Goal: Obtain resource: Obtain resource

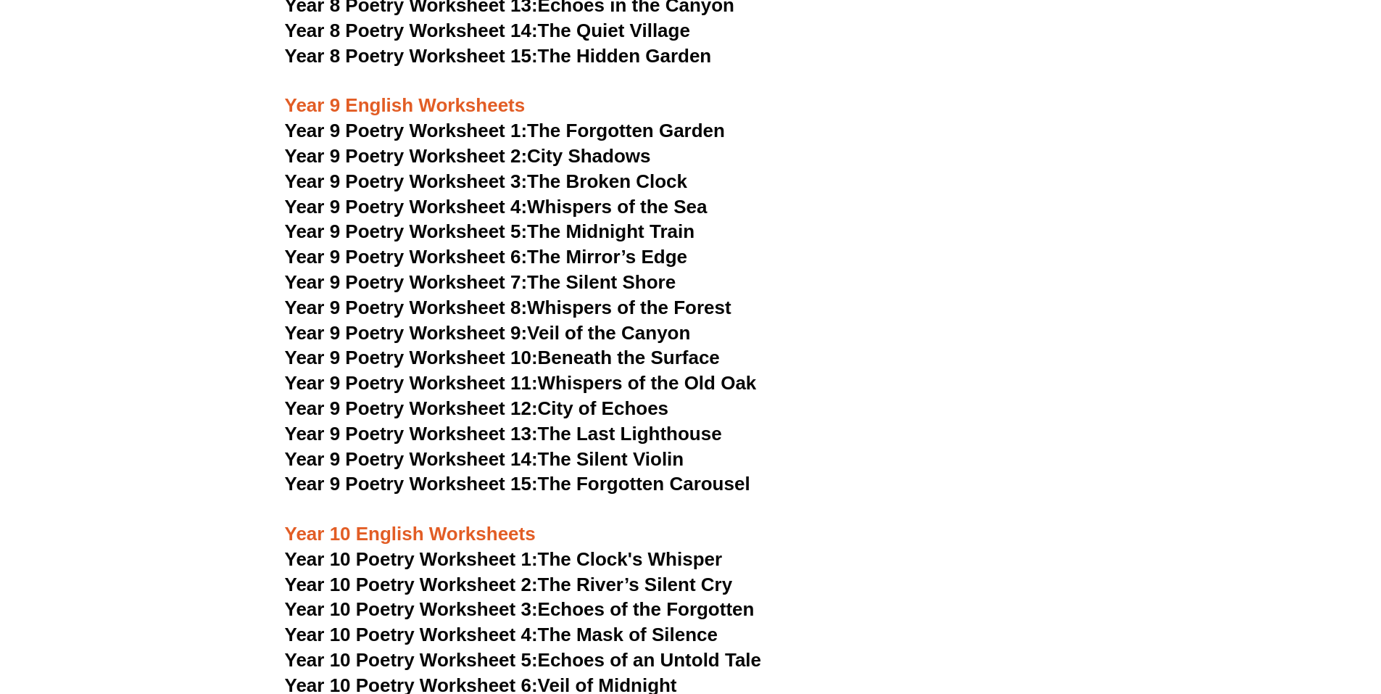
scroll to position [9219, 0]
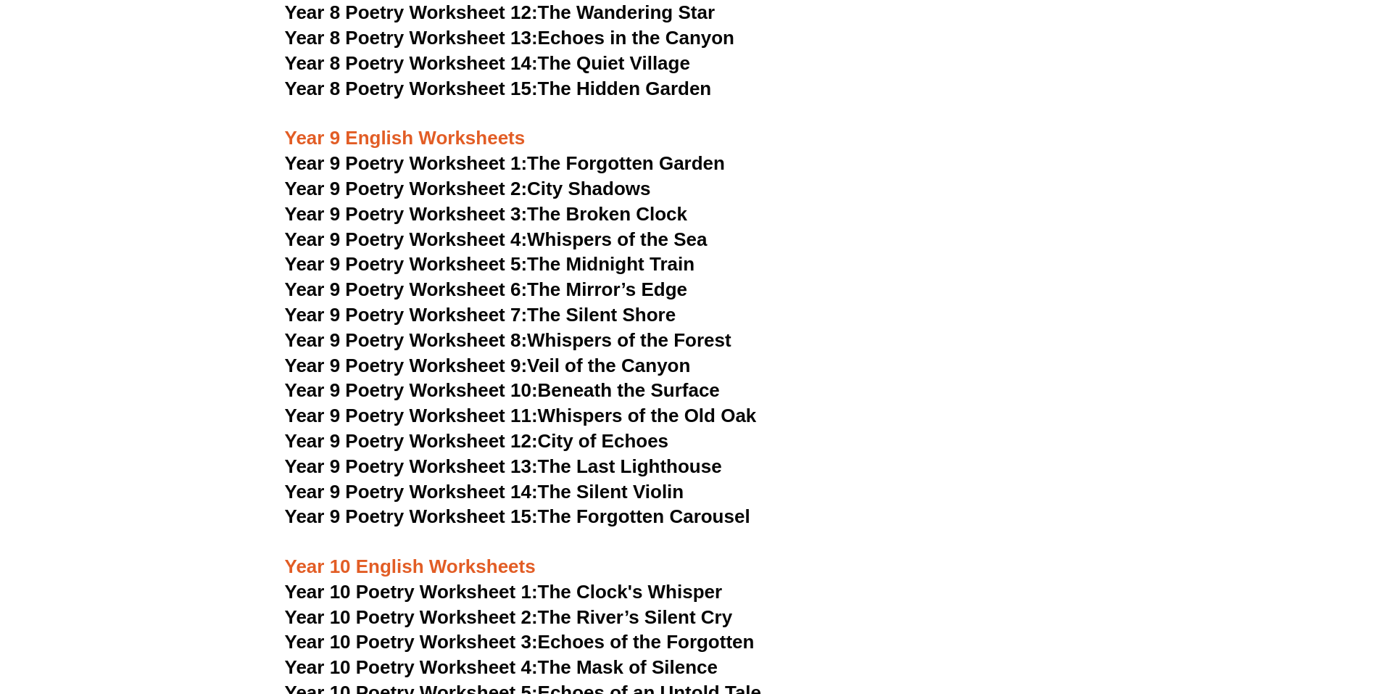
click at [618, 152] on link "Year 9 Poetry Worksheet 1: The Forgotten Garden" at bounding box center [505, 163] width 440 height 22
click at [517, 178] on span "Year 9 Poetry Worksheet 2:" at bounding box center [406, 189] width 243 height 22
click at [507, 203] on span "Year 9 Poetry Worksheet 3:" at bounding box center [406, 214] width 243 height 22
click at [610, 228] on link "Year 9 Poetry Worksheet 4: Whispers of the Sea" at bounding box center [496, 239] width 423 height 22
click at [608, 253] on link "Year 9 Poetry Worksheet 5: The Midnight Train" at bounding box center [490, 264] width 410 height 22
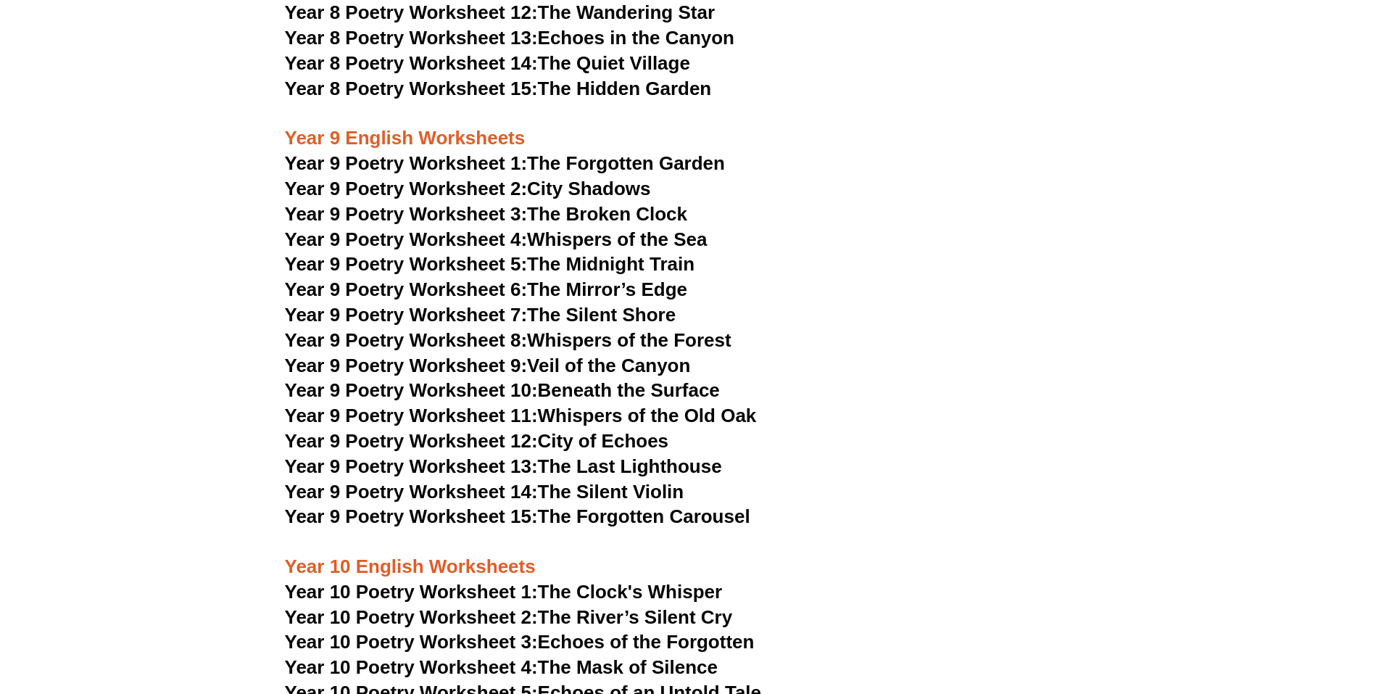
click at [615, 278] on link "Year 9 Poetry Worksheet 6: The Mirror’s Edge" at bounding box center [486, 289] width 403 height 22
click at [628, 505] on link "Year 9 Poetry Worksheet 15: The Forgotten Carousel" at bounding box center [517, 516] width 465 height 22
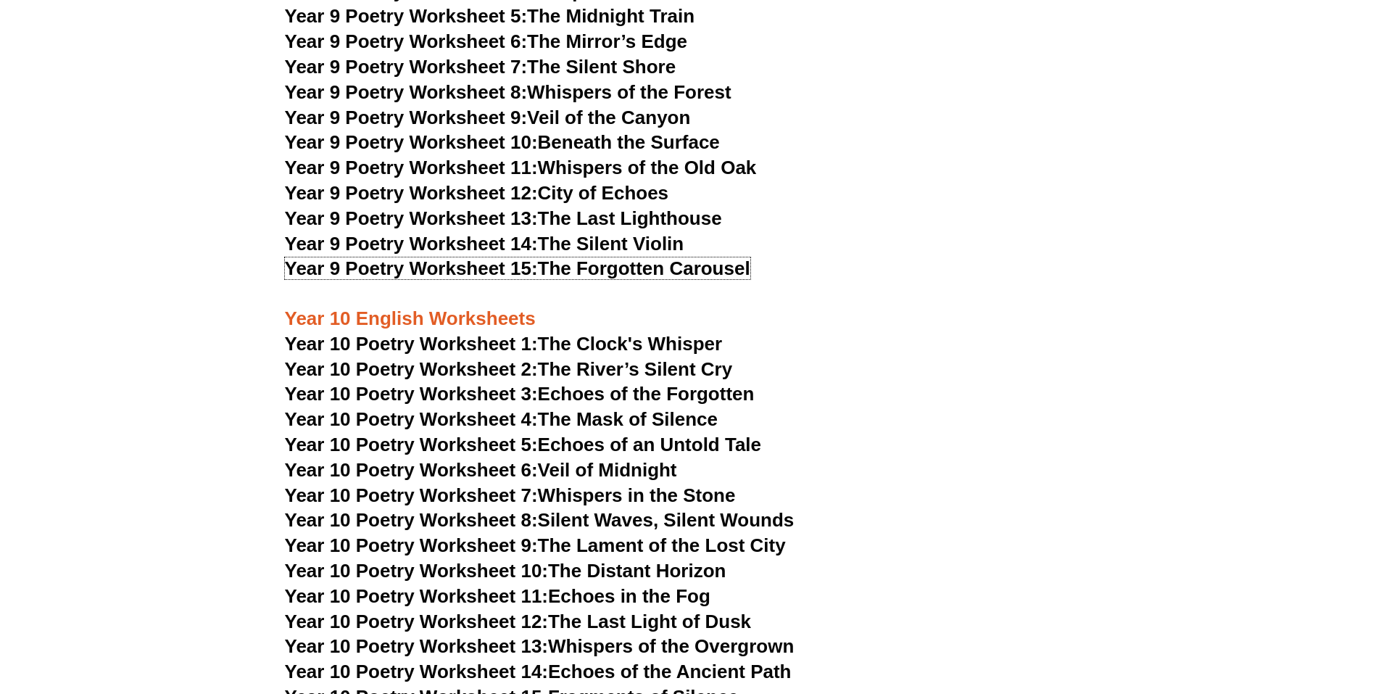
scroll to position [9509, 0]
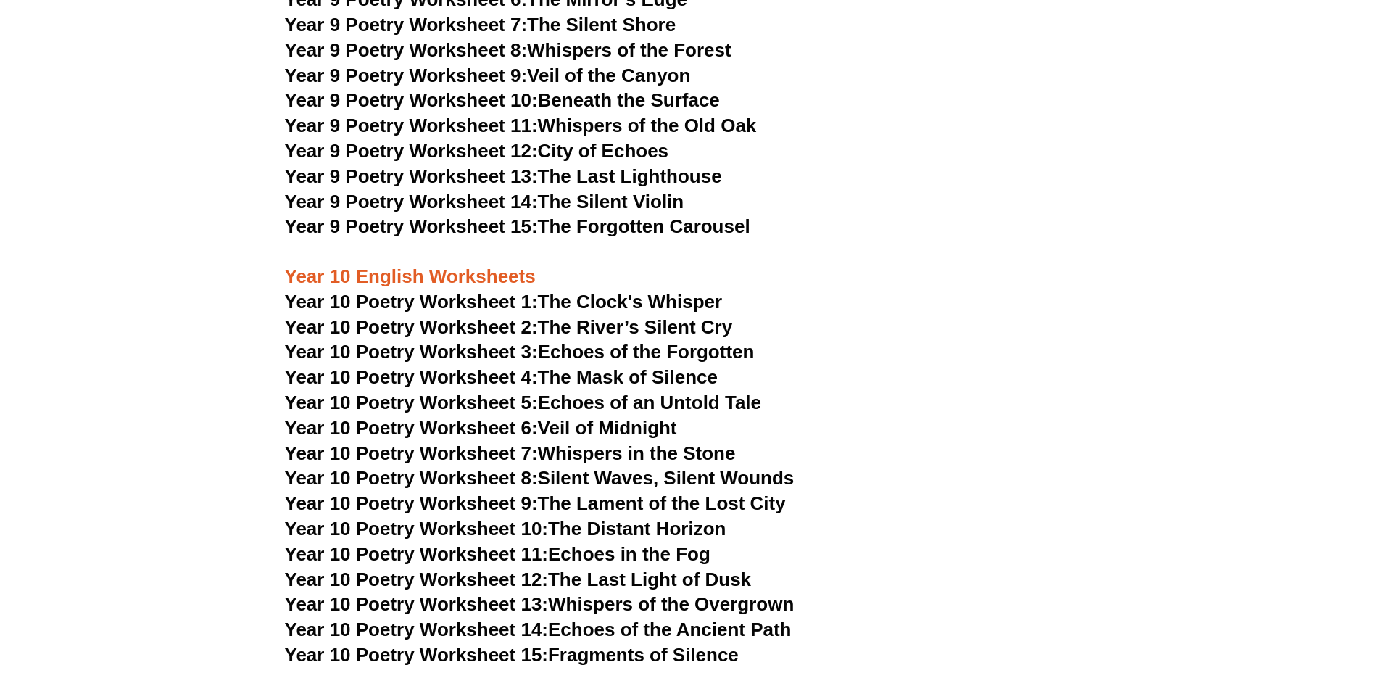
click at [620, 417] on link "Year 10 Poetry Worksheet 6: Veil of Midnight" at bounding box center [481, 428] width 392 height 22
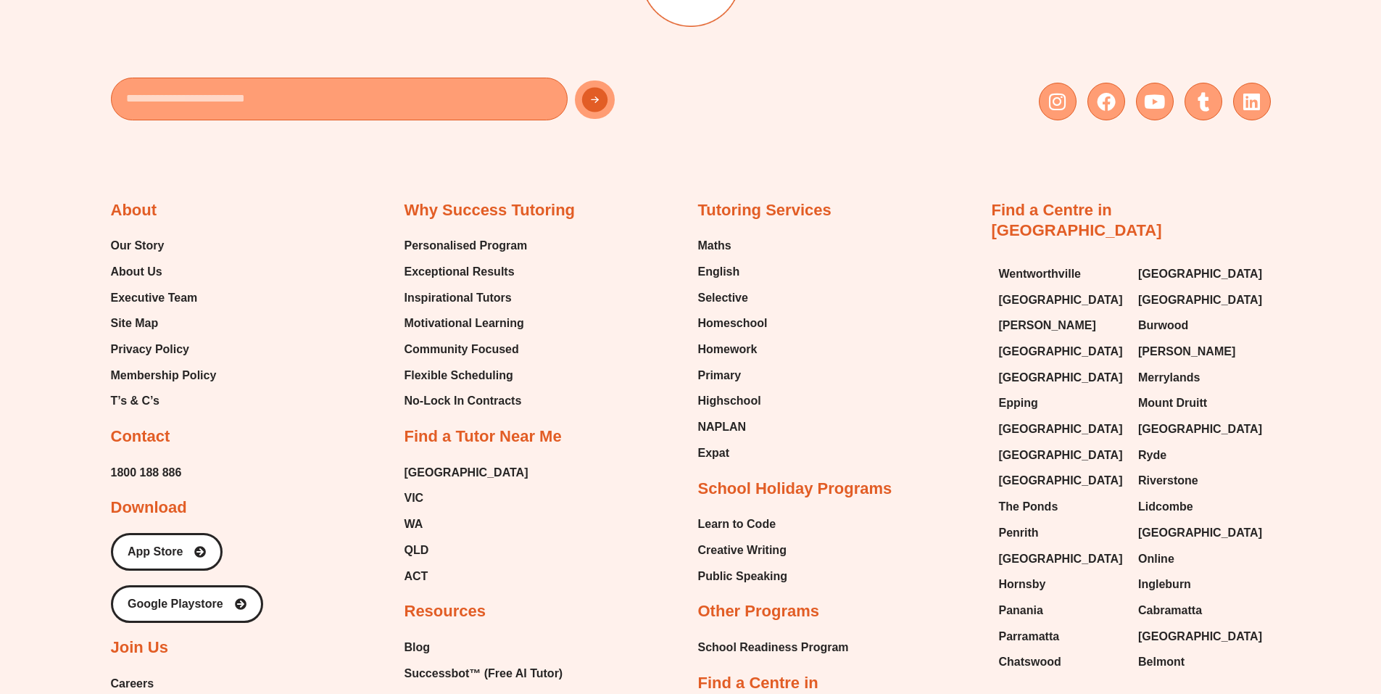
scroll to position [14284, 0]
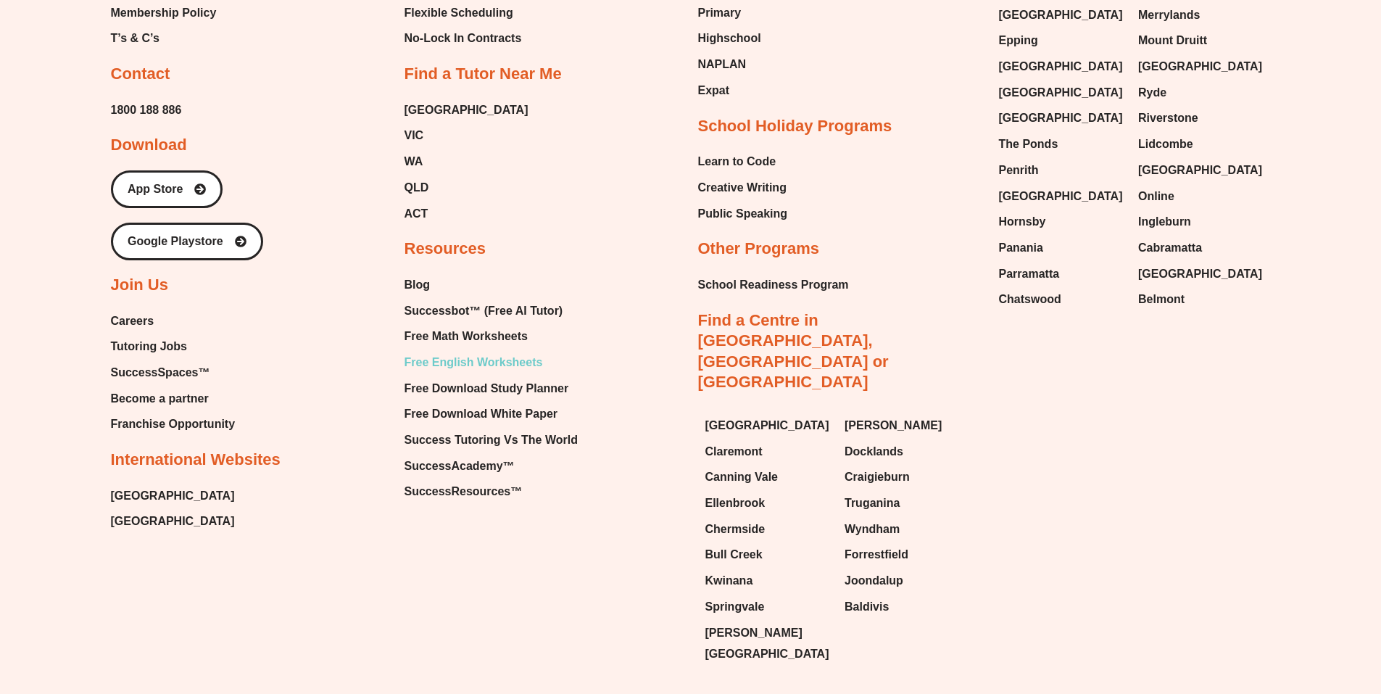
click at [493, 352] on span "Free English Worksheets" at bounding box center [473, 363] width 138 height 22
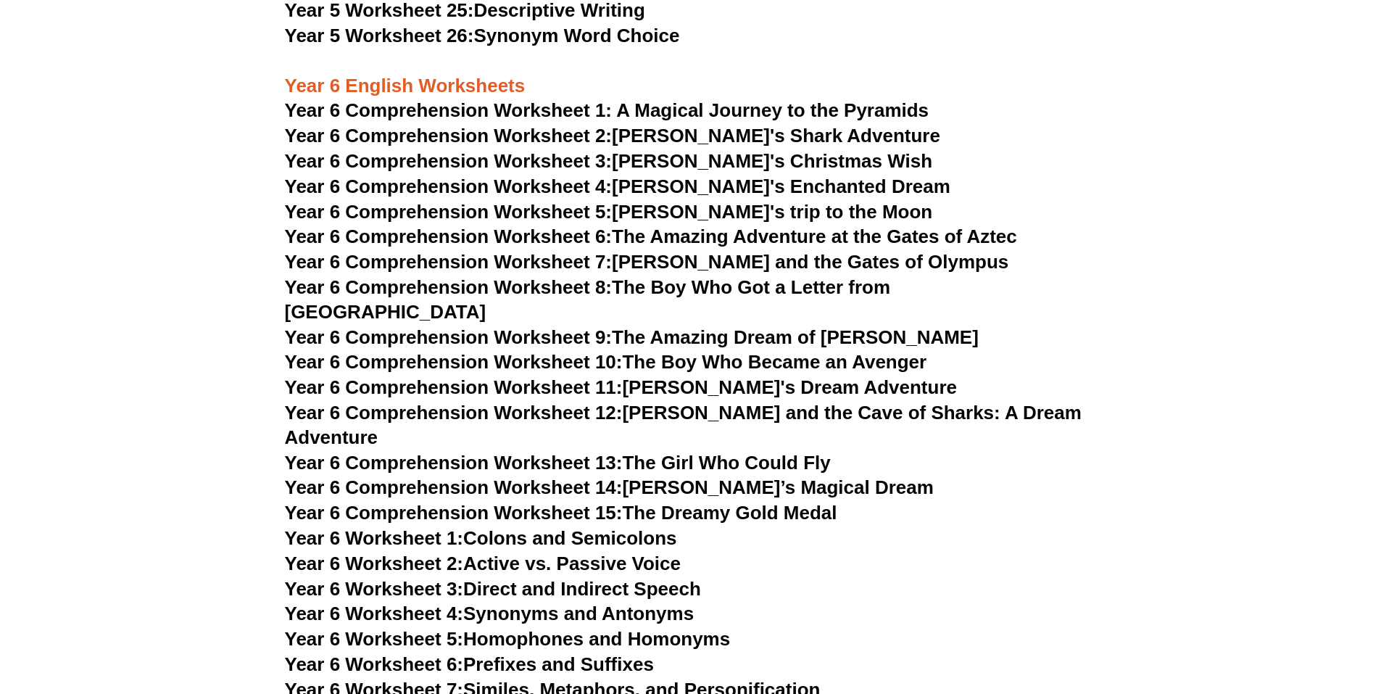
scroll to position [7322, 0]
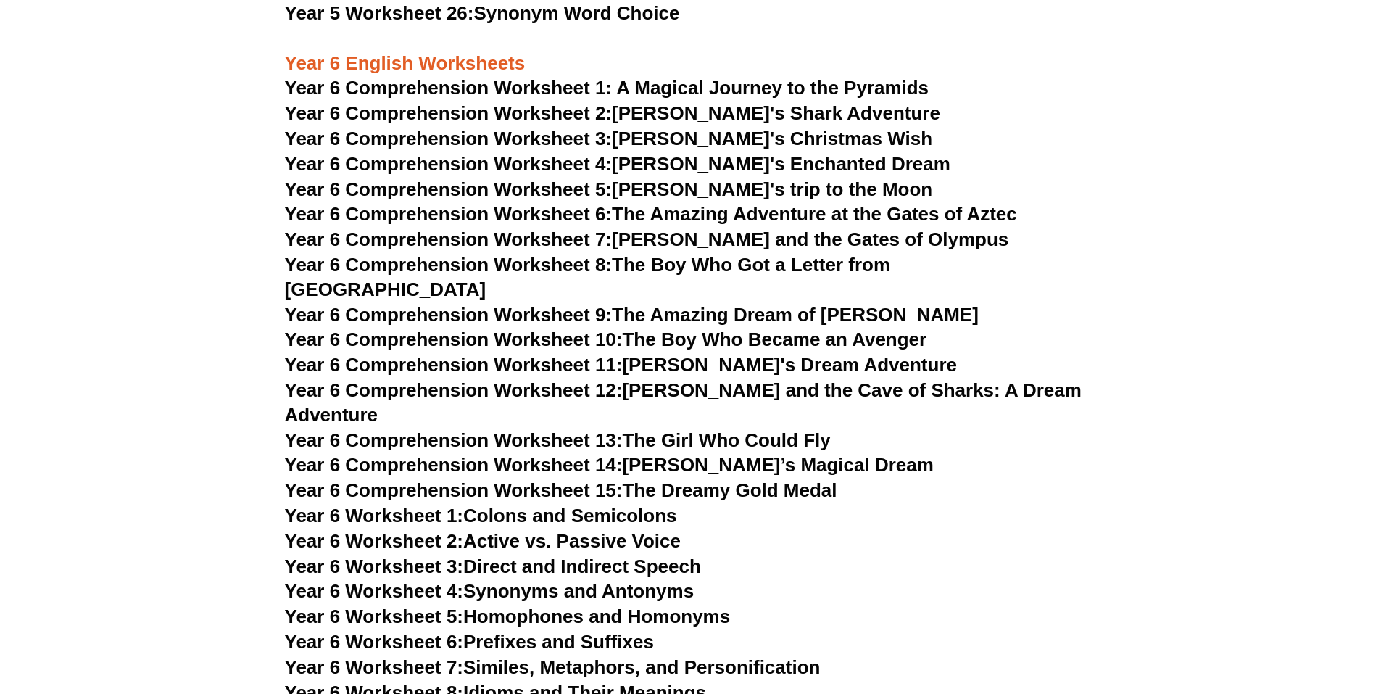
click at [669, 479] on link "Year 6 Comprehension Worksheet 15: The Dreamy Gold Medal" at bounding box center [561, 490] width 552 height 22
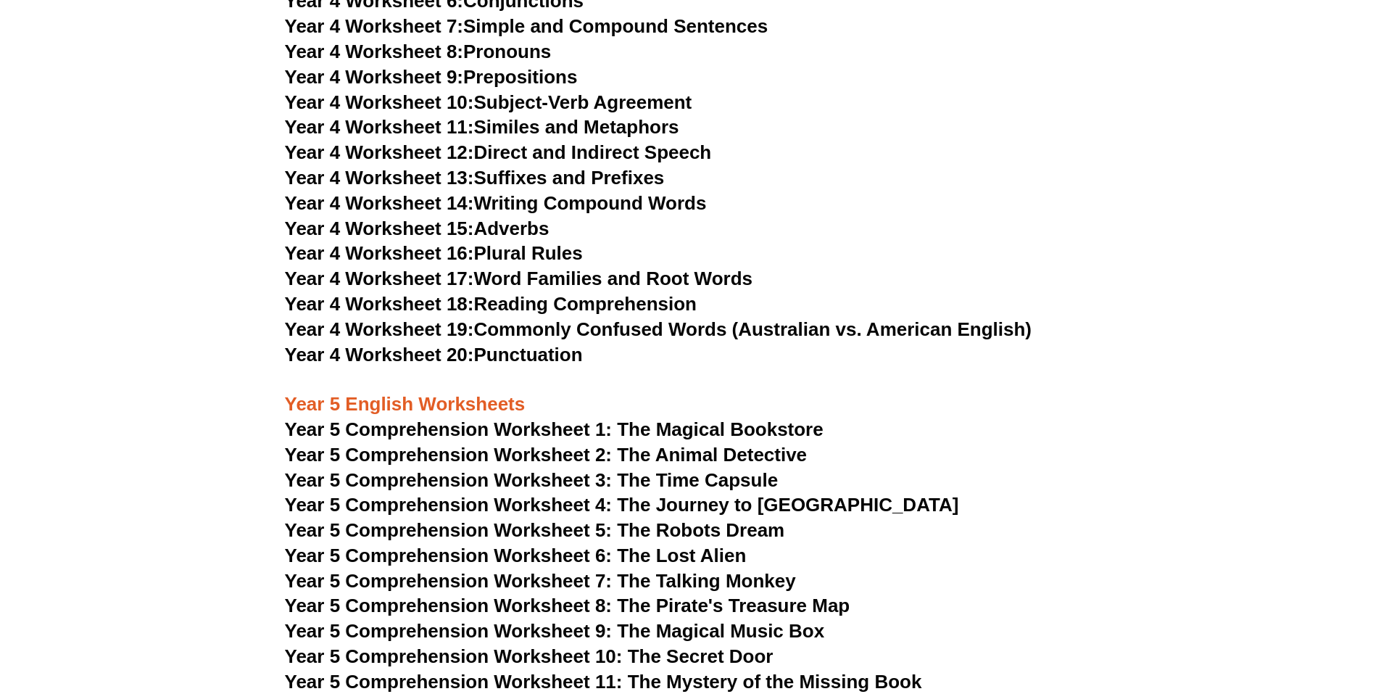
scroll to position [5582, 0]
